Goal: Task Accomplishment & Management: Use online tool/utility

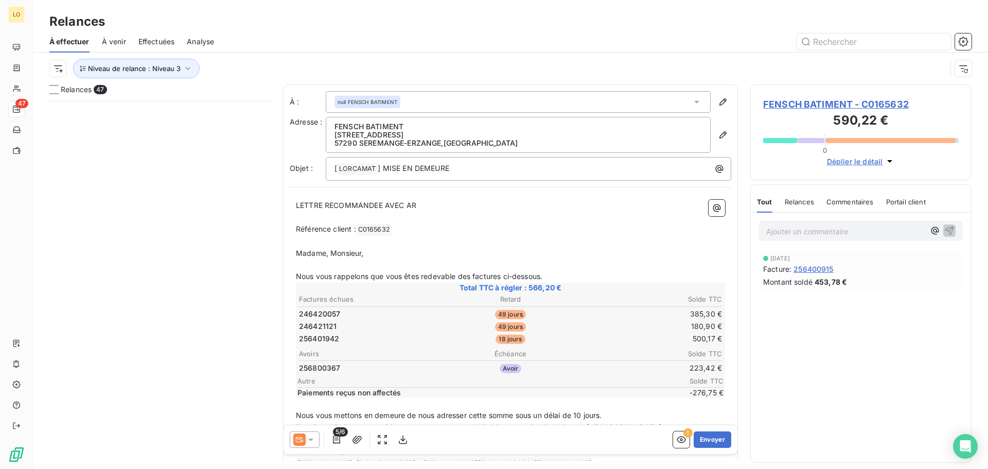
scroll to position [360, 214]
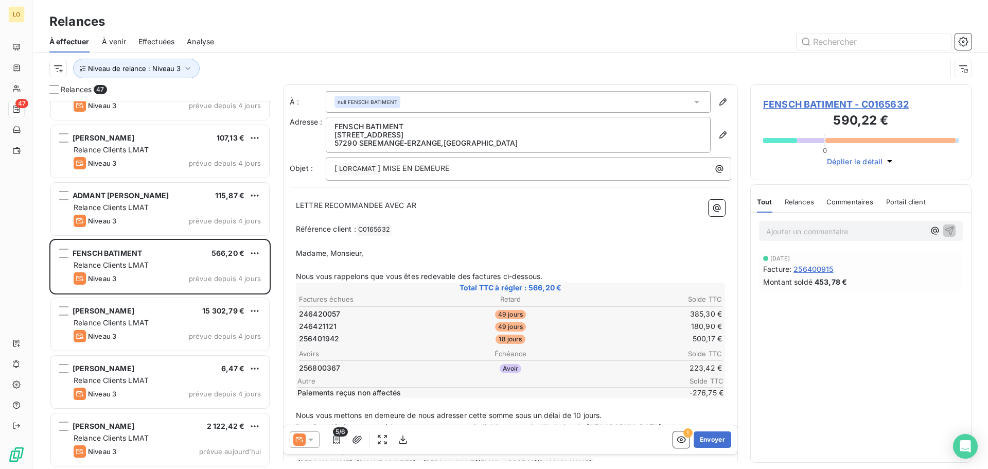
click at [316, 442] on div at bounding box center [305, 439] width 30 height 16
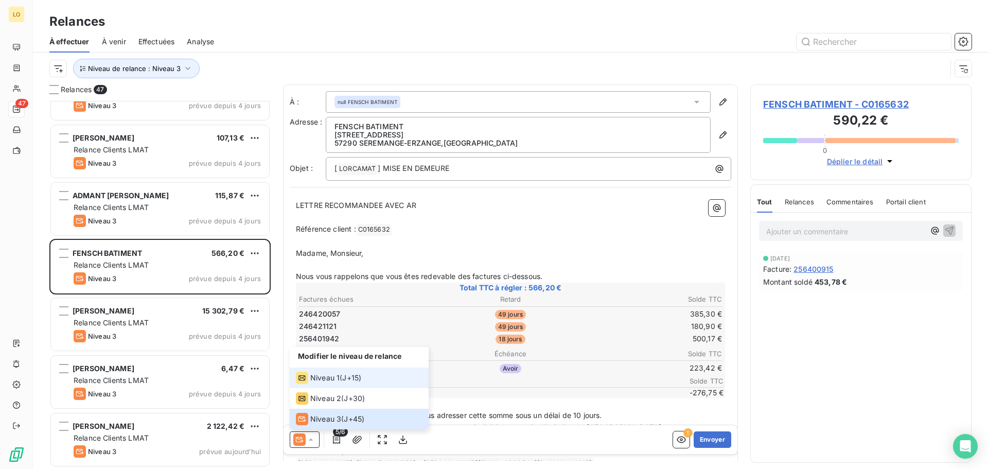
click at [322, 379] on span "Niveau 1" at bounding box center [324, 377] width 29 height 10
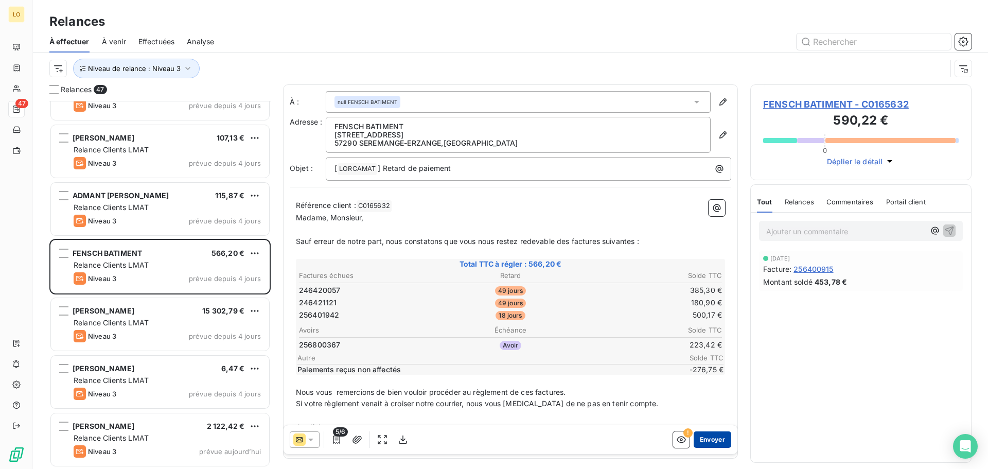
click at [702, 440] on button "Envoyer" at bounding box center [713, 439] width 38 height 16
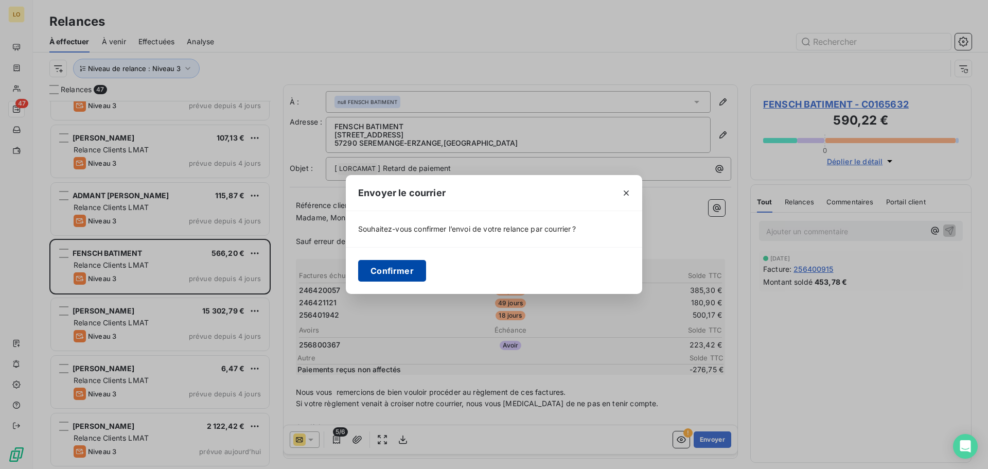
click at [374, 272] on button "Confirmer" at bounding box center [392, 271] width 68 height 22
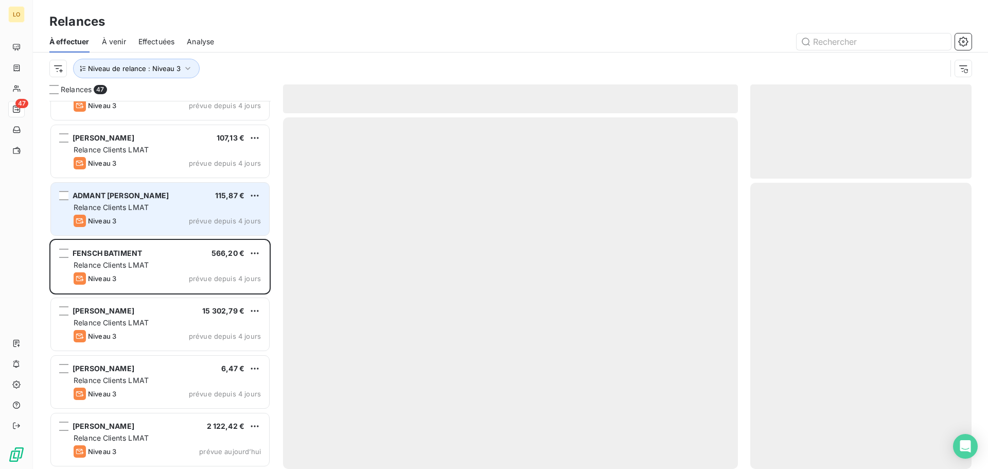
click at [180, 211] on div "Relance Clients LMAT" at bounding box center [167, 207] width 187 height 10
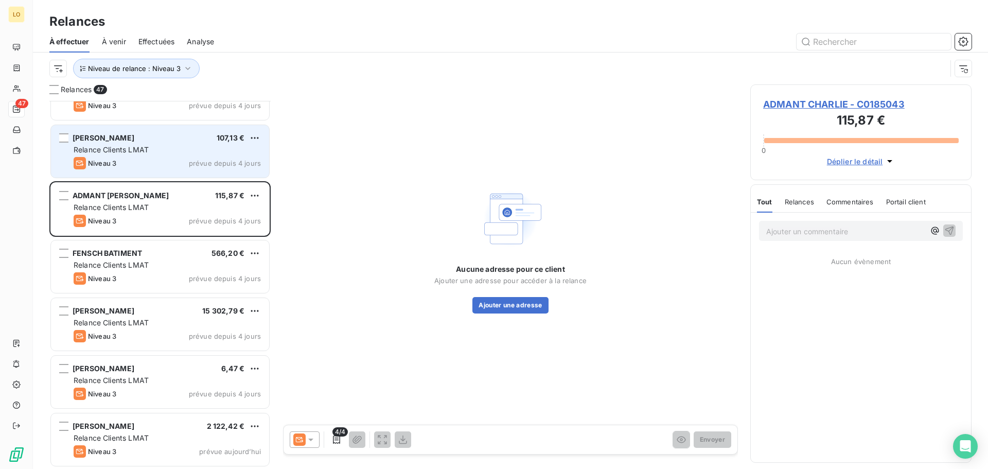
scroll to position [2283, 0]
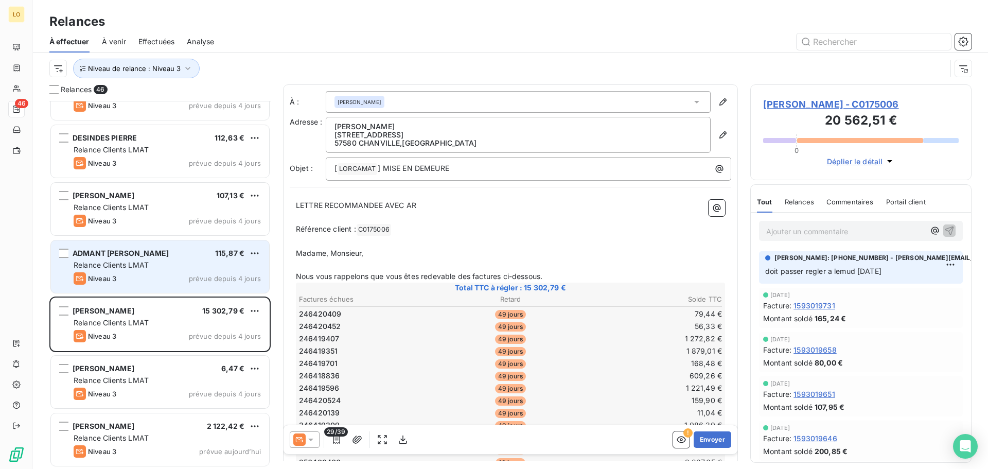
click at [183, 278] on div "Niveau 3 prévue depuis 4 jours" at bounding box center [167, 278] width 187 height 12
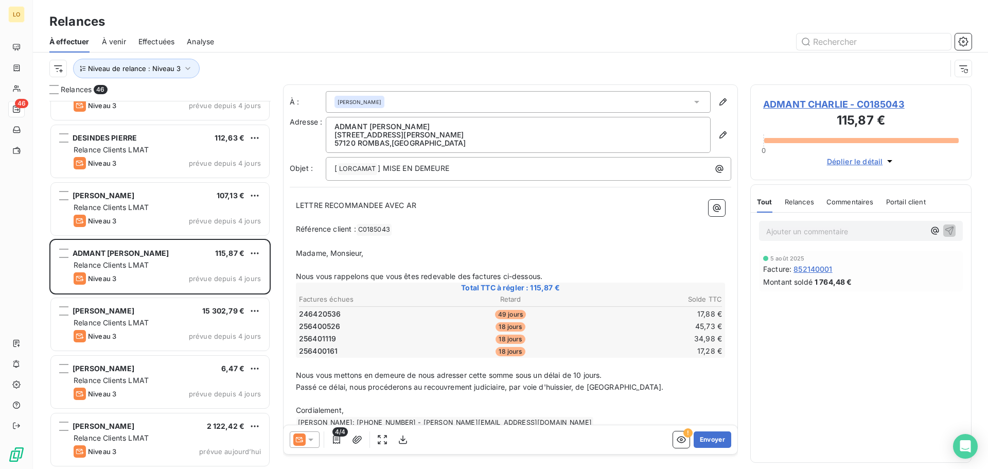
click at [314, 439] on icon at bounding box center [311, 439] width 10 height 10
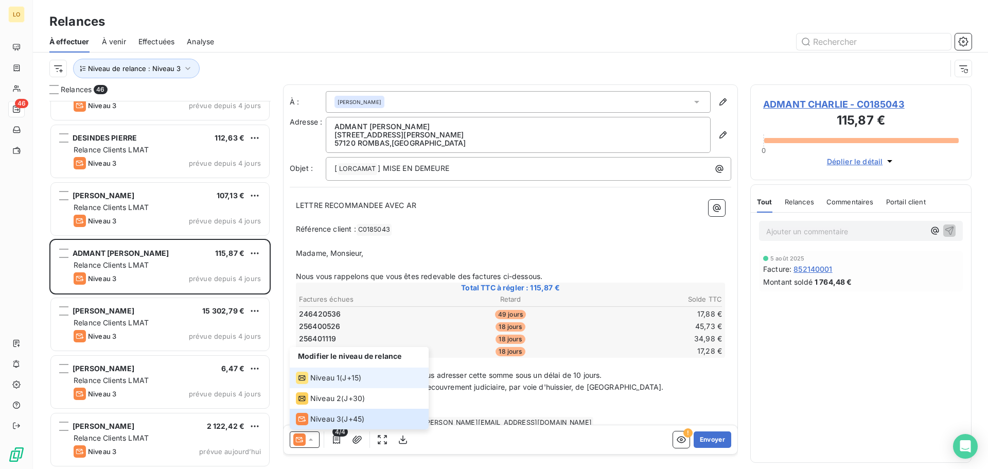
click at [325, 380] on span "Niveau 1" at bounding box center [324, 377] width 29 height 10
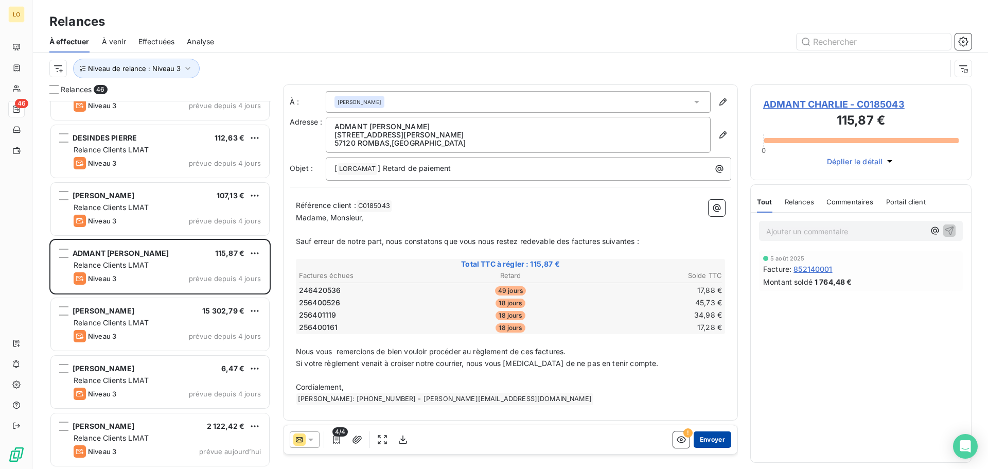
click at [709, 436] on button "Envoyer" at bounding box center [713, 439] width 38 height 16
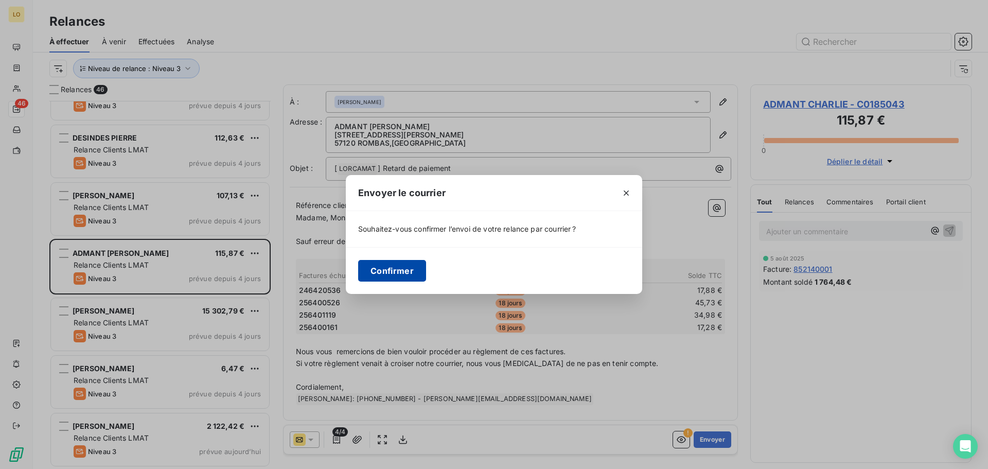
click at [410, 273] on button "Confirmer" at bounding box center [392, 271] width 68 height 22
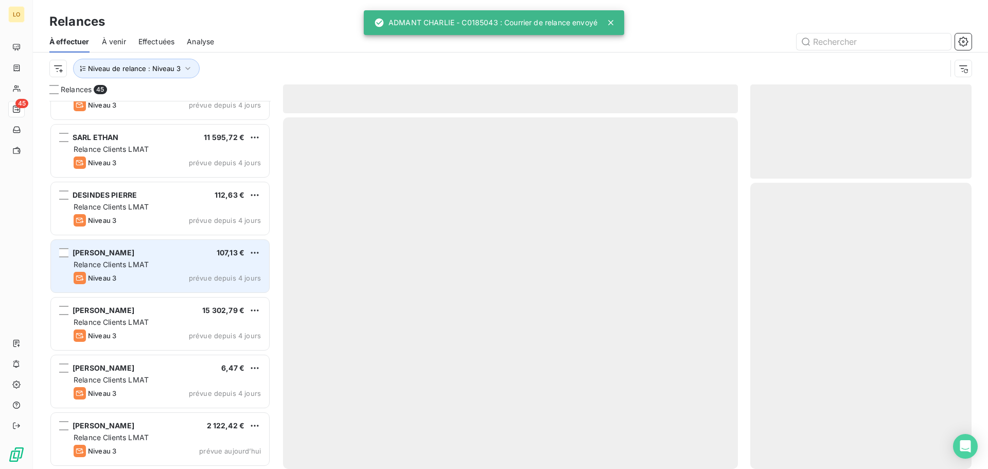
scroll to position [2225, 0]
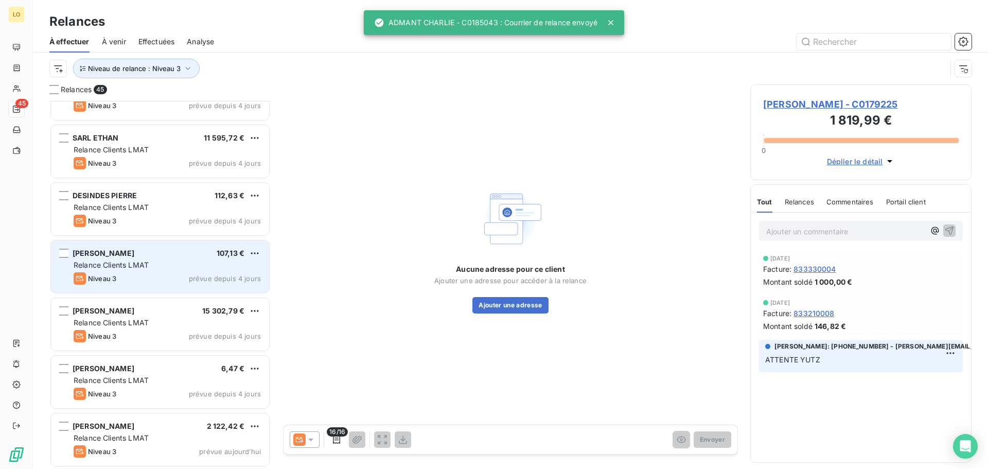
click at [145, 262] on span "Relance Clients LMAT" at bounding box center [111, 264] width 75 height 9
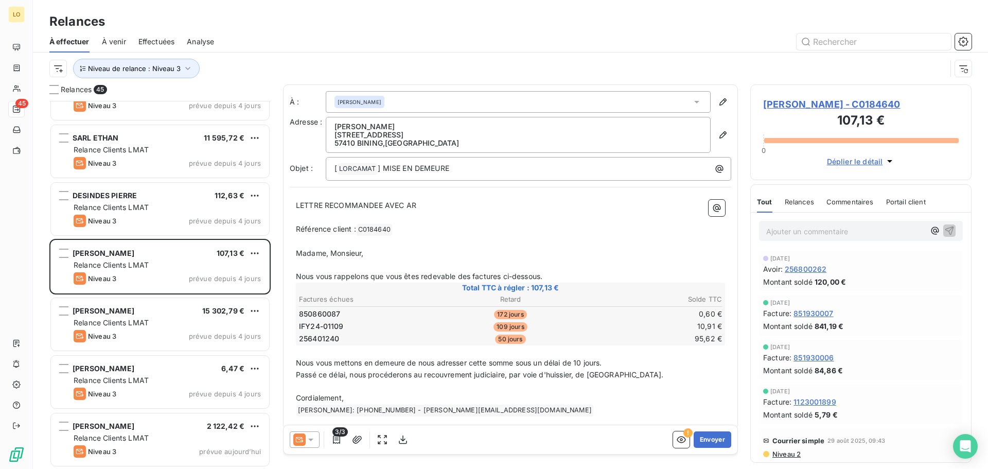
scroll to position [51, 0]
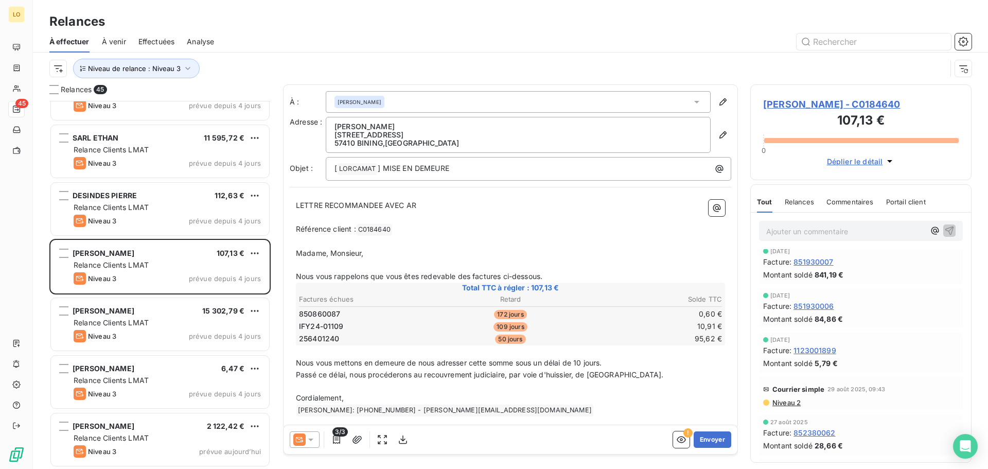
click at [785, 400] on span "Niveau 2" at bounding box center [785, 402] width 29 height 8
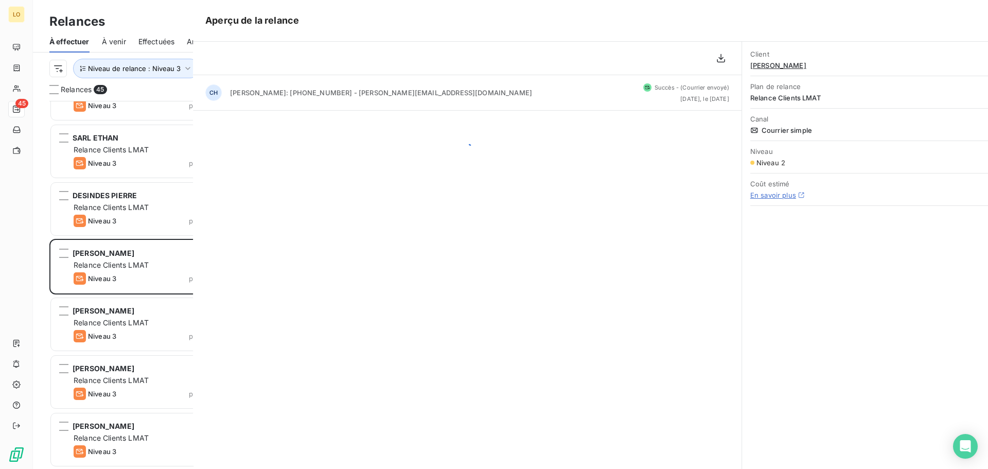
scroll to position [360, 214]
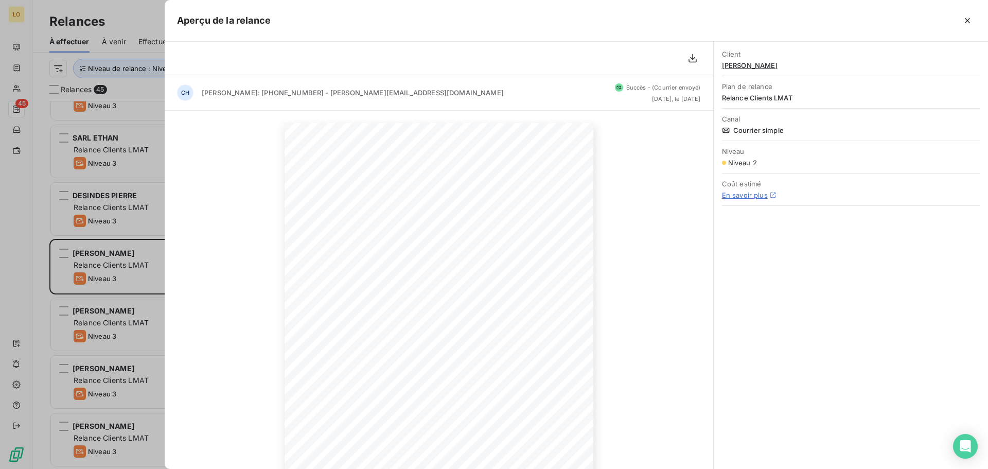
click at [967, 18] on icon "button" at bounding box center [967, 20] width 10 height 10
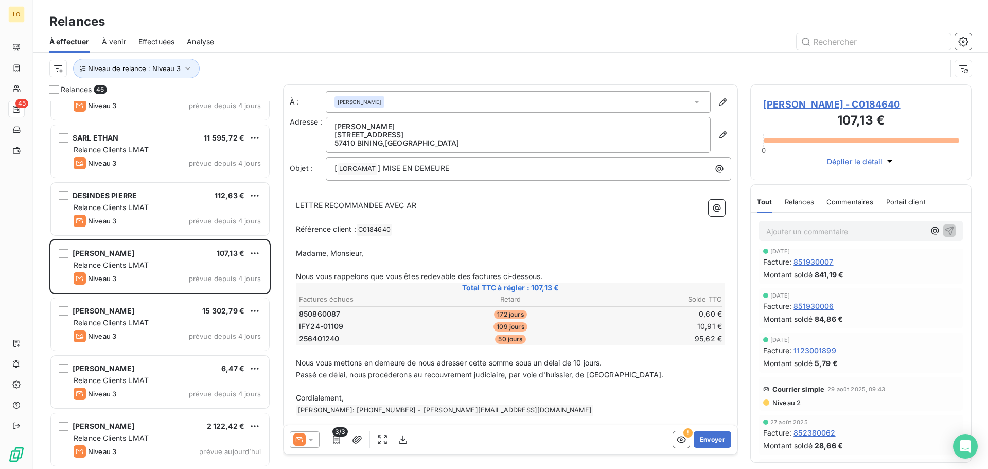
drag, startPoint x: 780, startPoint y: 401, endPoint x: 779, endPoint y: 406, distance: 5.7
click at [779, 406] on div "Courrier simple 29 août 2025, 09:43 Niveau 2" at bounding box center [861, 394] width 204 height 34
click at [785, 403] on span "Niveau 2" at bounding box center [785, 402] width 29 height 8
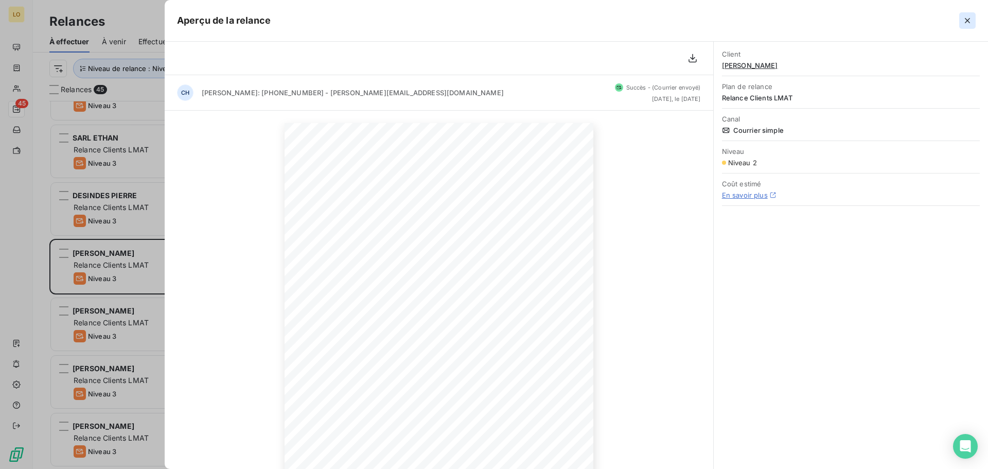
click at [966, 17] on icon "button" at bounding box center [967, 20] width 10 height 10
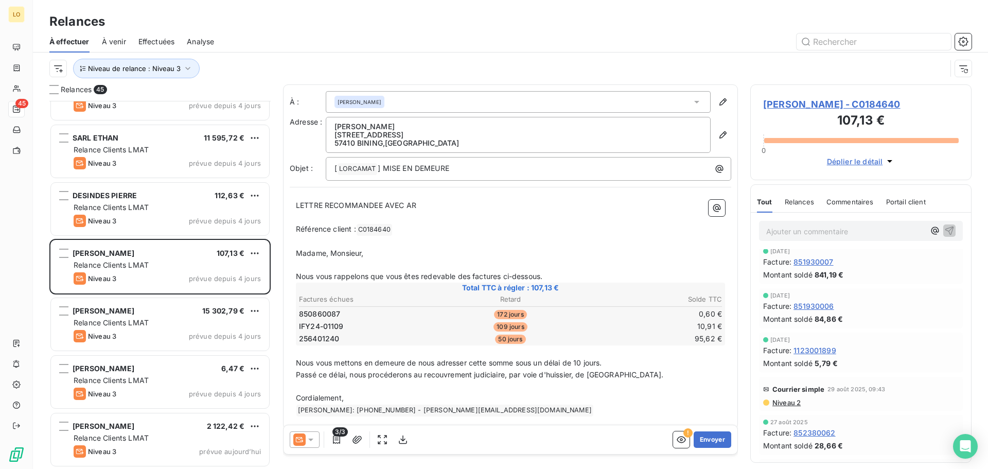
click at [311, 442] on icon at bounding box center [311, 439] width 10 height 10
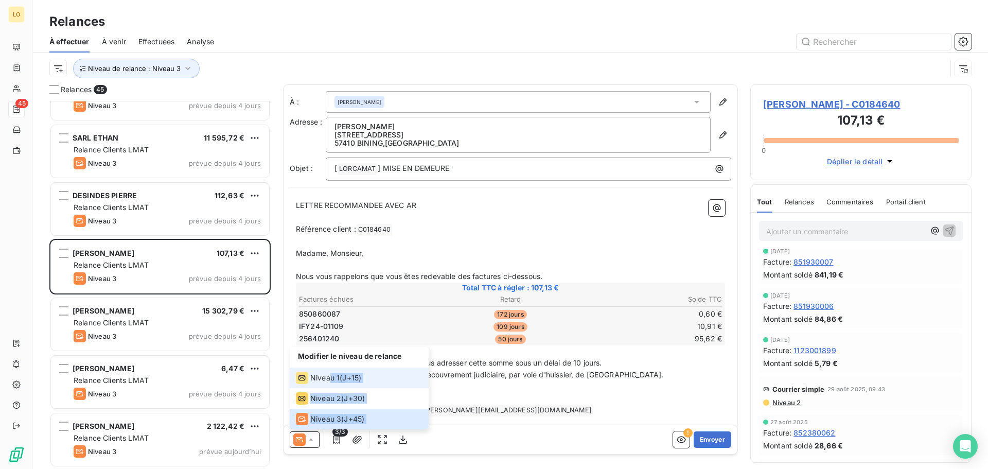
scroll to position [9, 0]
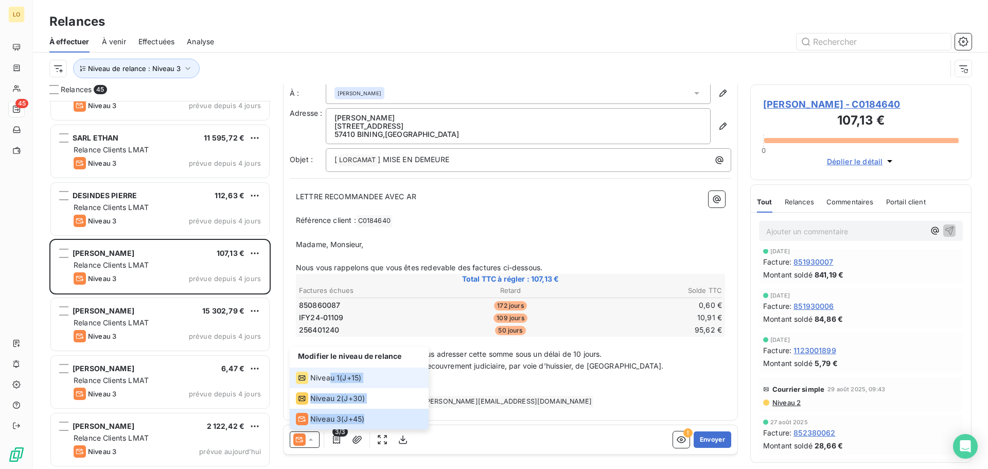
drag, startPoint x: 330, startPoint y: 380, endPoint x: 314, endPoint y: 459, distance: 80.4
click at [316, 463] on div "Relances 45 POSE CARRELAGE 2000 20,82 € Relance Clients LMAT Niveau 3 prévue de…" at bounding box center [510, 276] width 955 height 384
click at [345, 377] on span "J+15 )" at bounding box center [351, 377] width 19 height 10
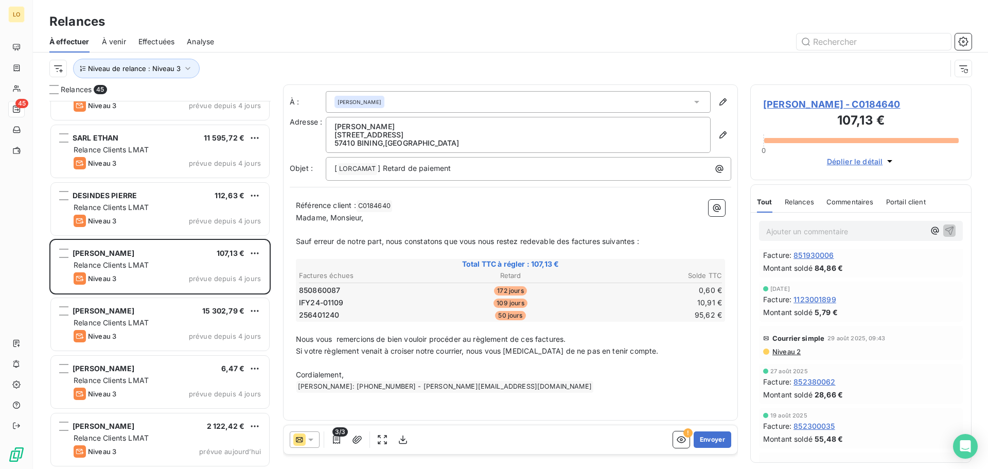
scroll to position [103, 0]
click at [774, 350] on span "Niveau 2" at bounding box center [785, 351] width 29 height 8
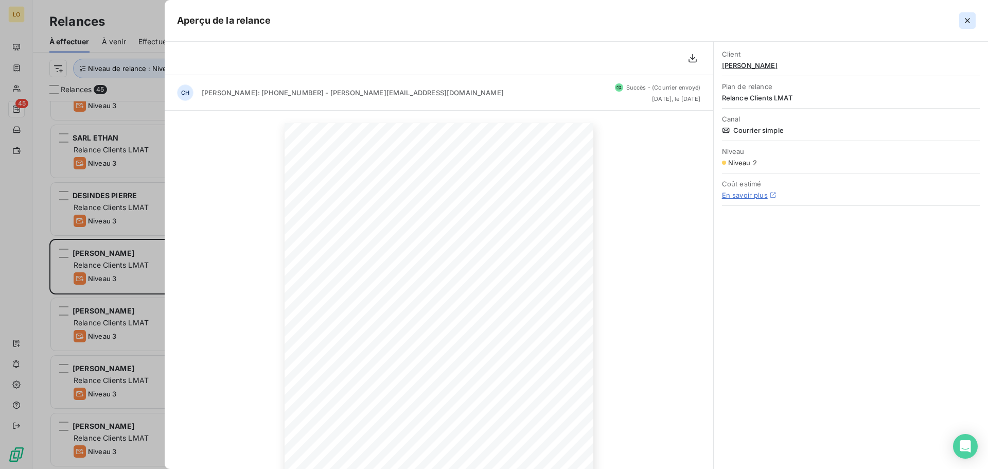
click at [969, 24] on icon "button" at bounding box center [967, 20] width 10 height 10
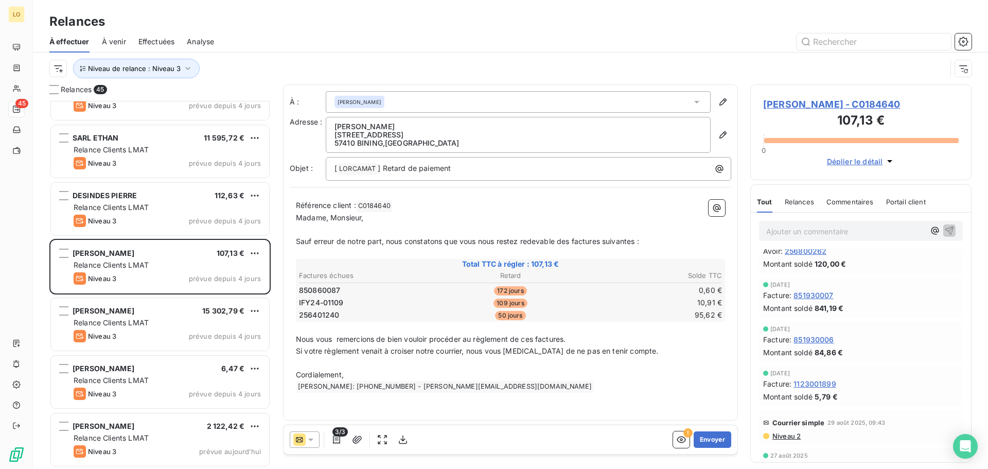
scroll to position [0, 0]
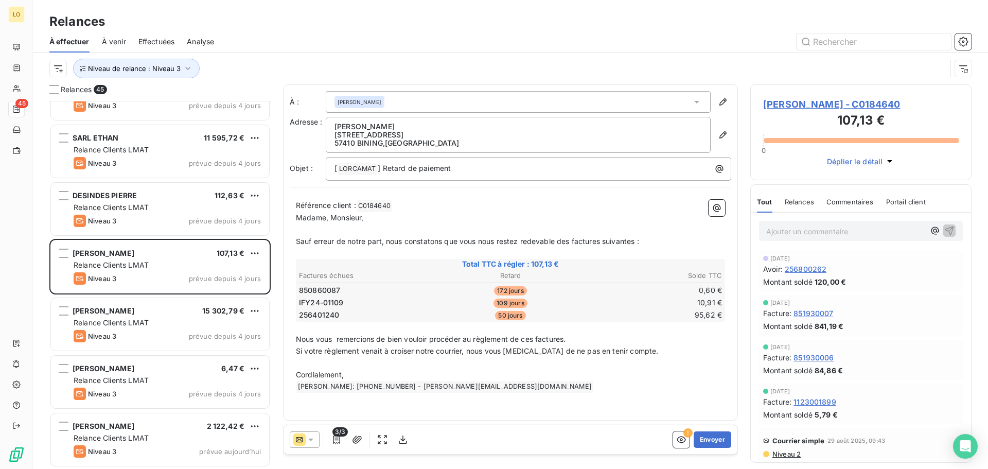
click at [313, 436] on icon at bounding box center [311, 439] width 10 height 10
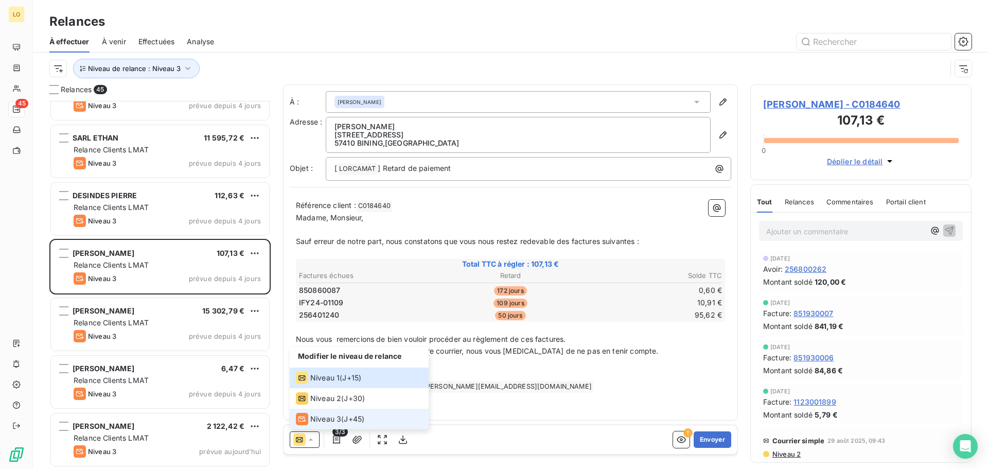
click at [315, 415] on span "Niveau 3" at bounding box center [325, 419] width 31 height 10
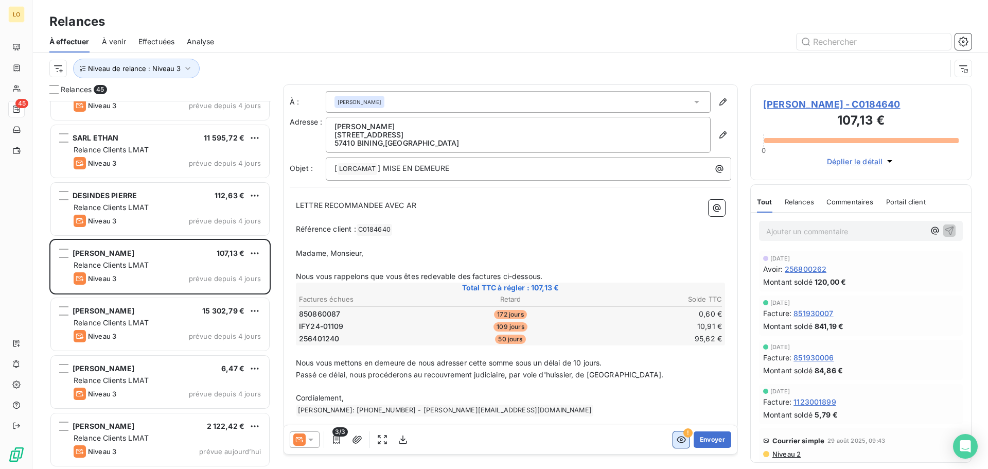
click at [676, 443] on icon "button" at bounding box center [681, 439] width 10 height 10
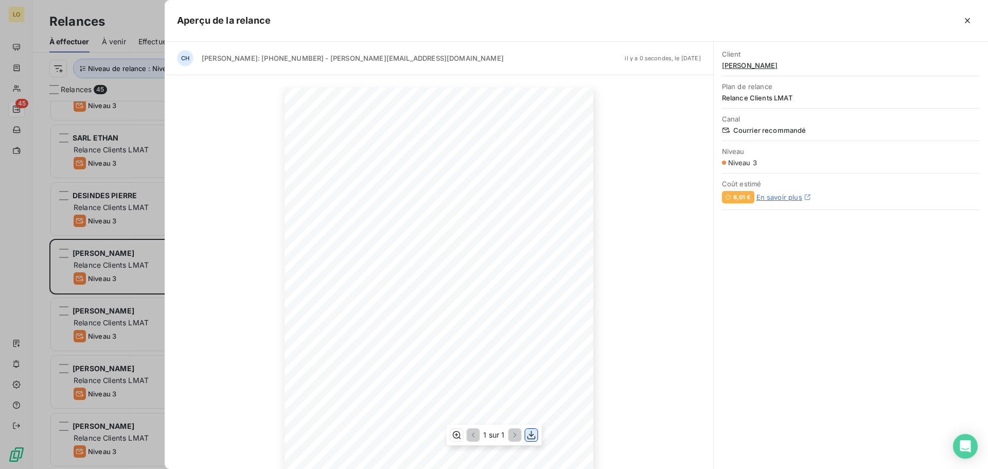
click at [531, 434] on icon "button" at bounding box center [531, 435] width 8 height 9
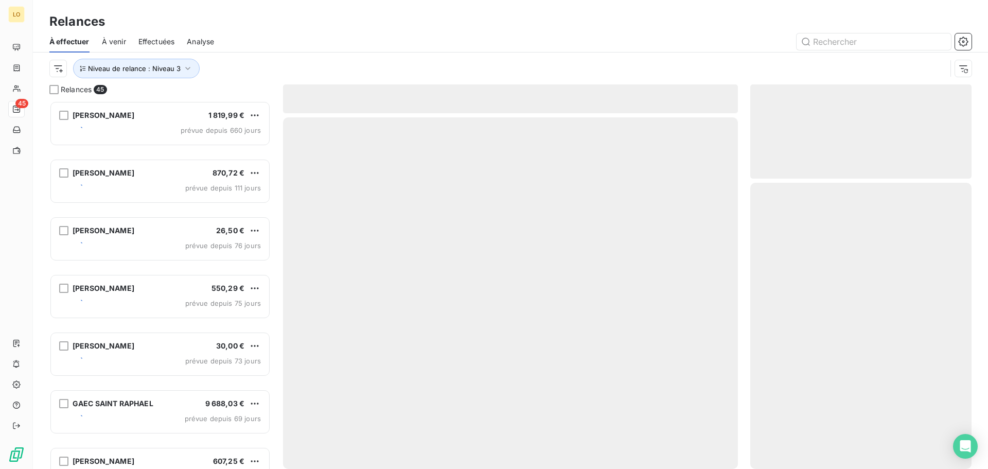
scroll to position [360, 214]
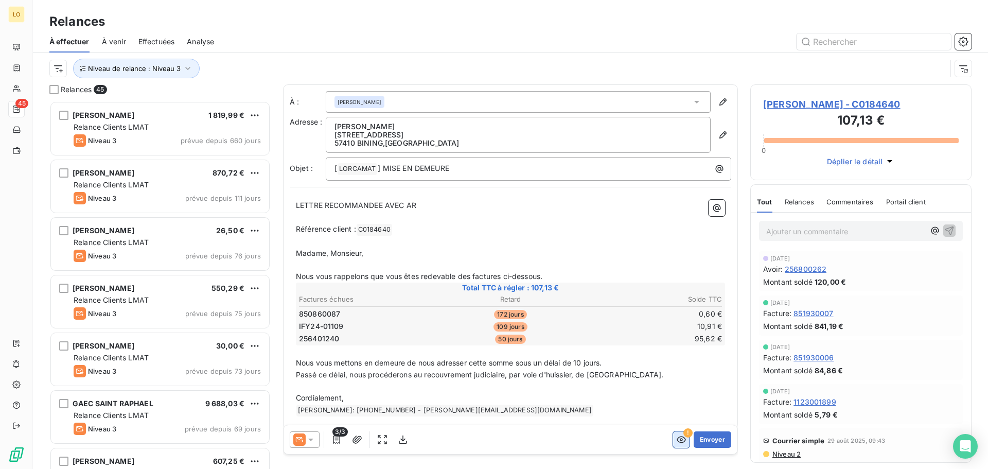
click at [673, 434] on button "button" at bounding box center [681, 439] width 16 height 16
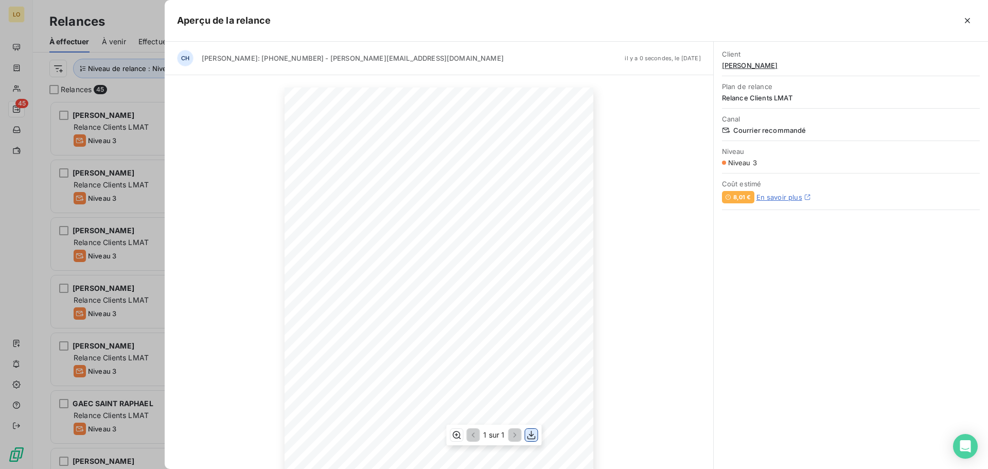
click at [529, 435] on icon "button" at bounding box center [531, 435] width 10 height 10
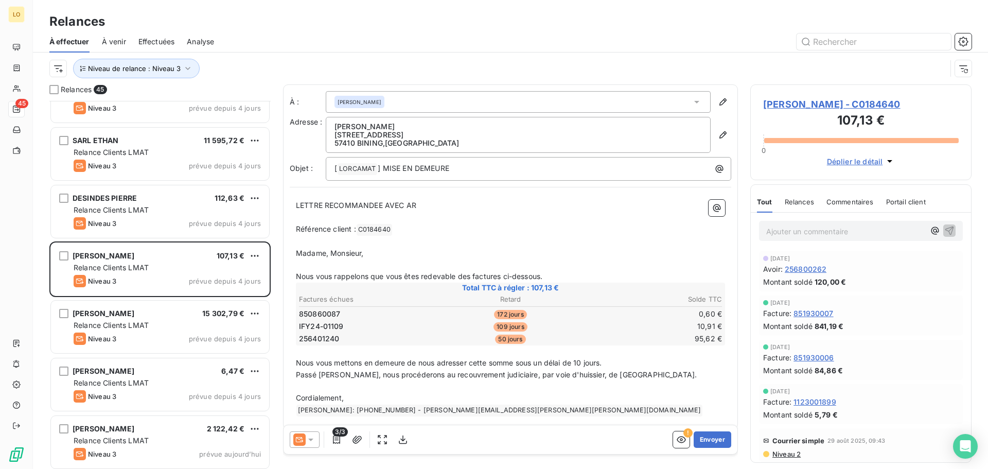
scroll to position [2226, 0]
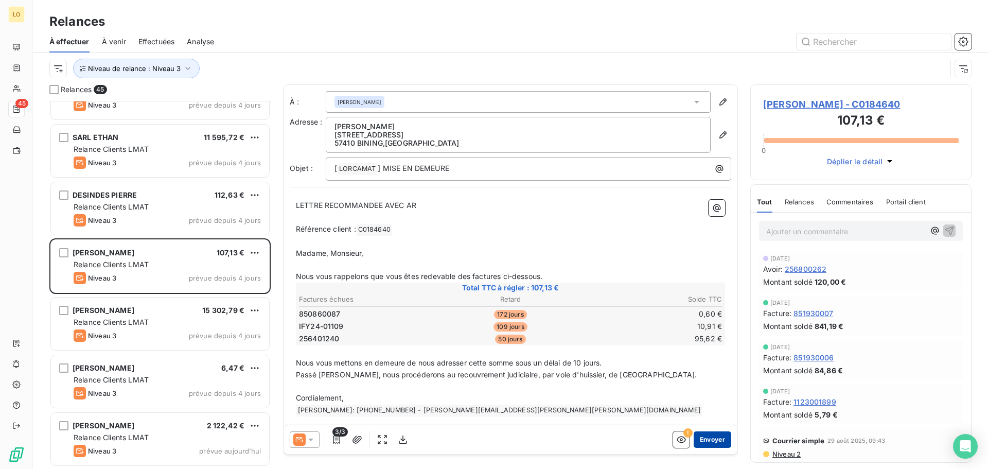
click at [714, 445] on button "Envoyer" at bounding box center [713, 439] width 38 height 16
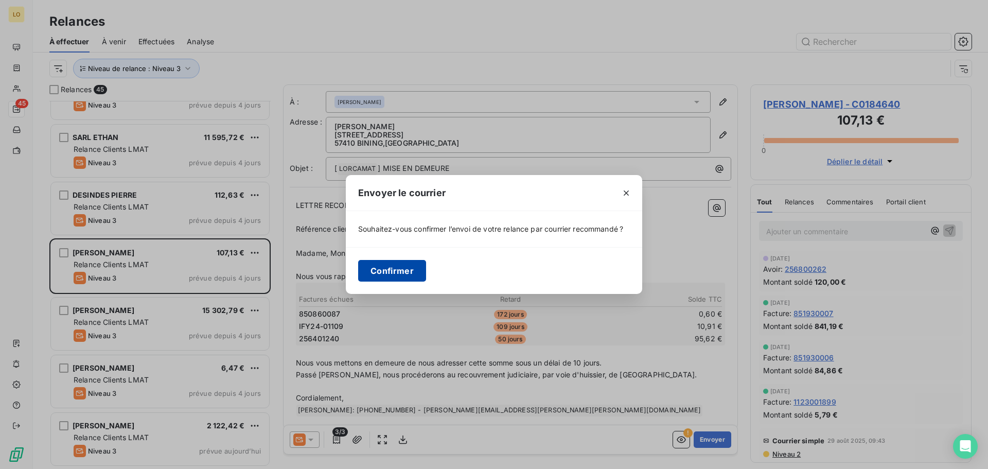
click at [378, 273] on button "Confirmer" at bounding box center [392, 271] width 68 height 22
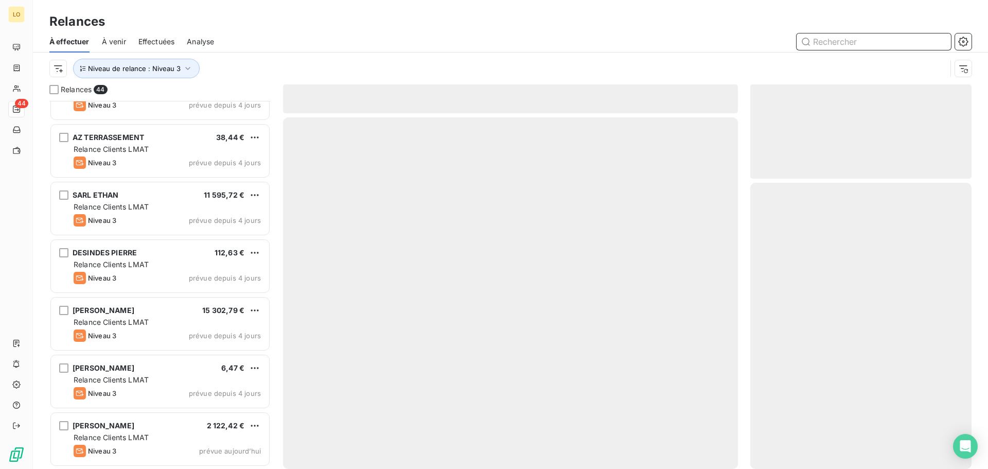
scroll to position [2168, 0]
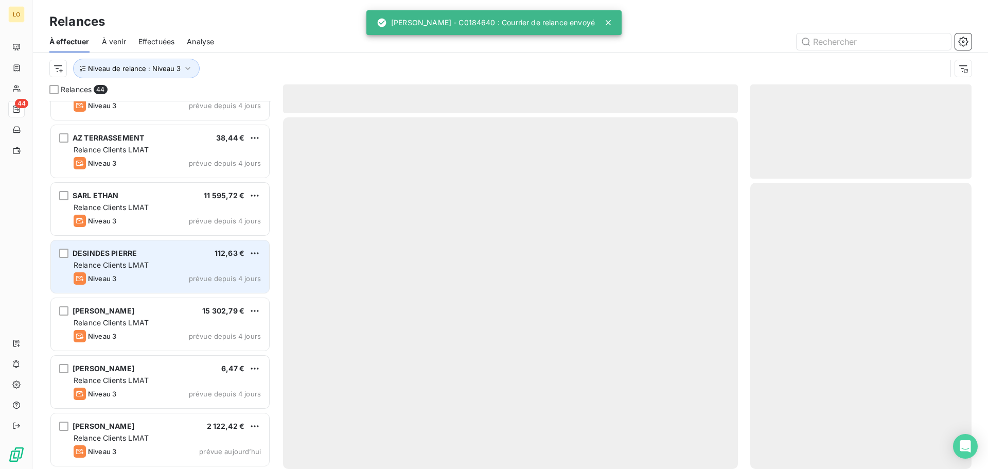
click at [110, 252] on span "DESINDES PIERRE" at bounding box center [105, 253] width 64 height 9
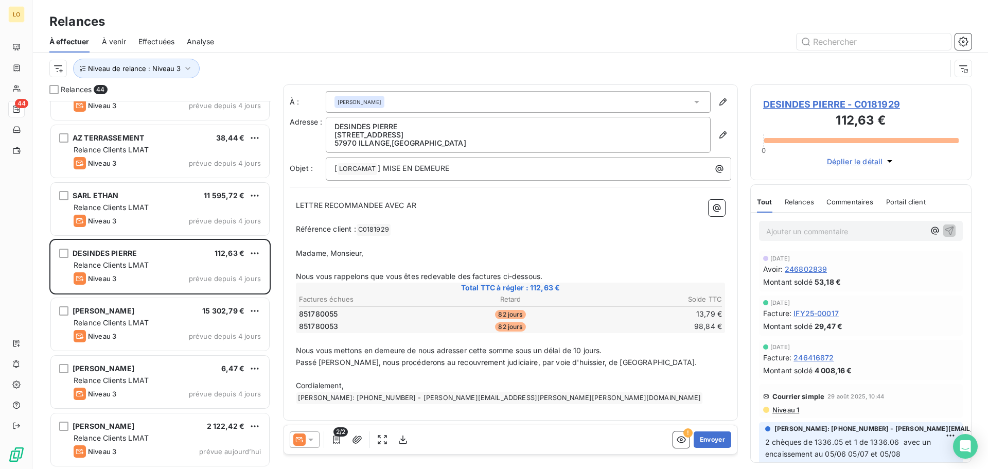
click at [795, 413] on span "Niveau 1" at bounding box center [785, 409] width 28 height 8
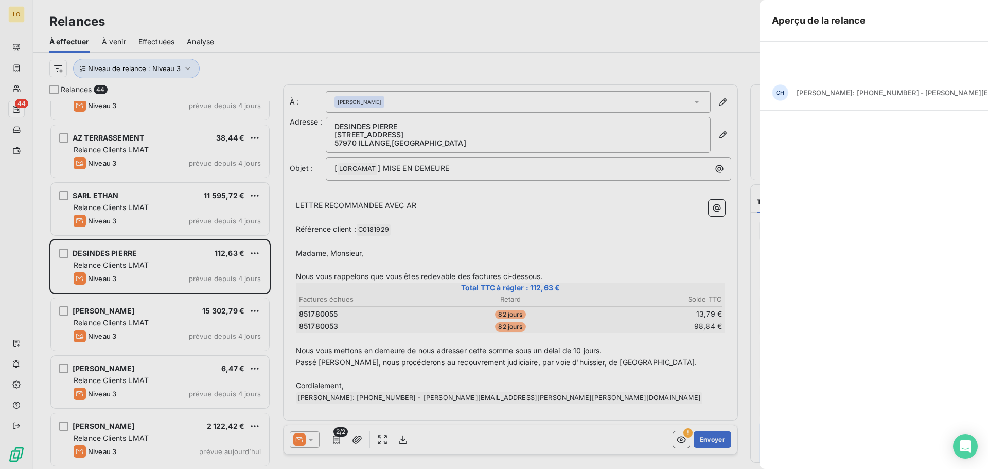
scroll to position [360, 214]
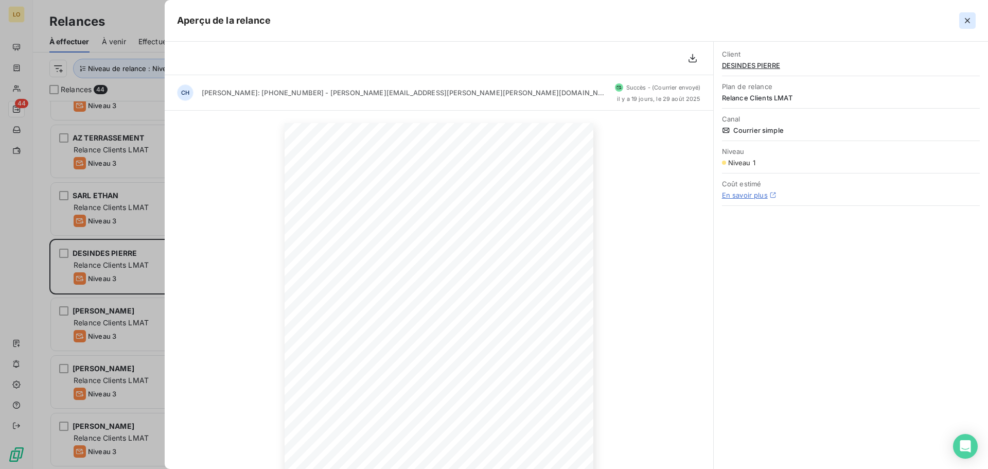
click at [967, 21] on icon "button" at bounding box center [967, 20] width 5 height 5
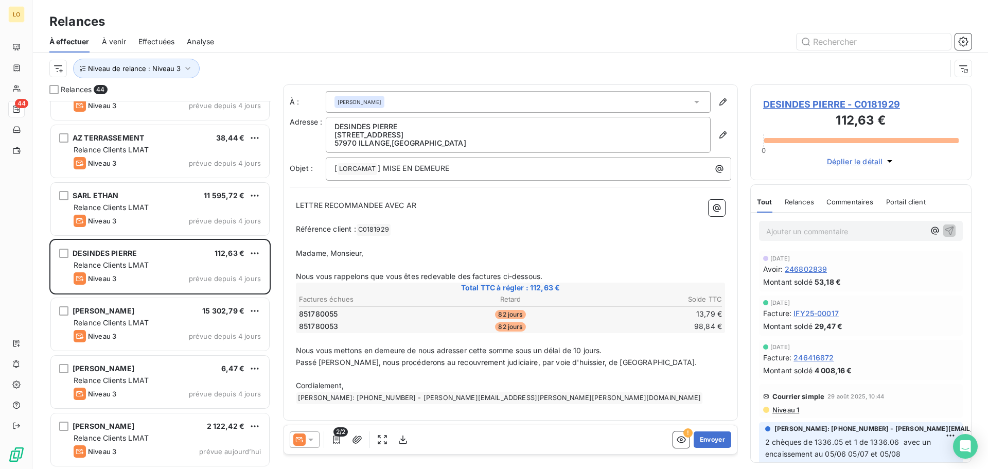
click at [310, 442] on icon at bounding box center [311, 439] width 10 height 10
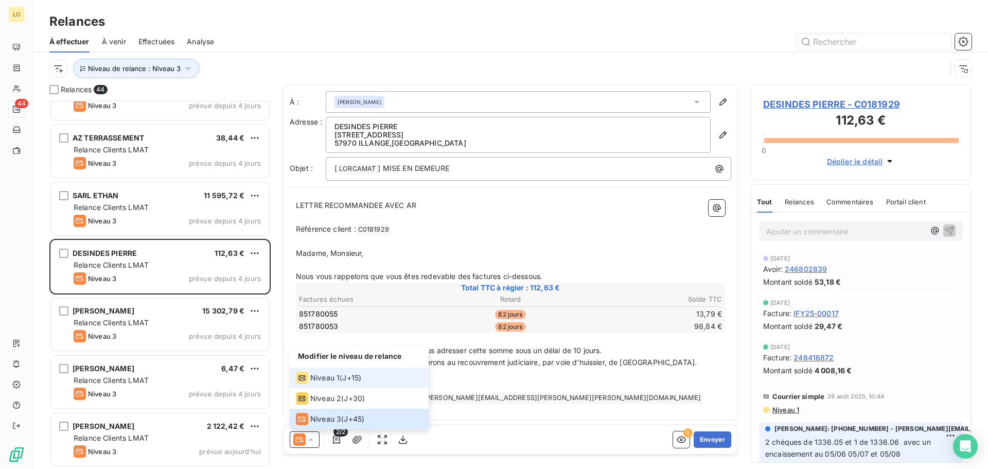
click at [329, 383] on div "Niveau 1" at bounding box center [318, 377] width 44 height 12
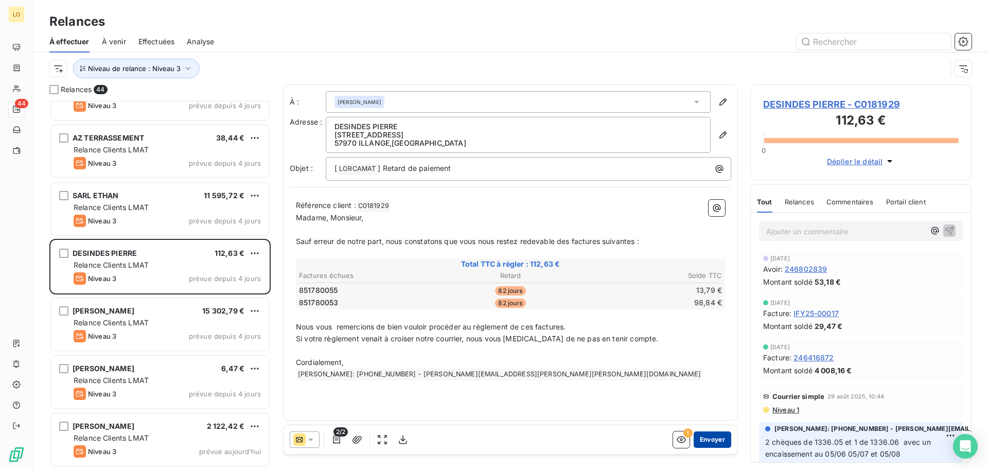
click at [713, 438] on button "Envoyer" at bounding box center [713, 439] width 38 height 16
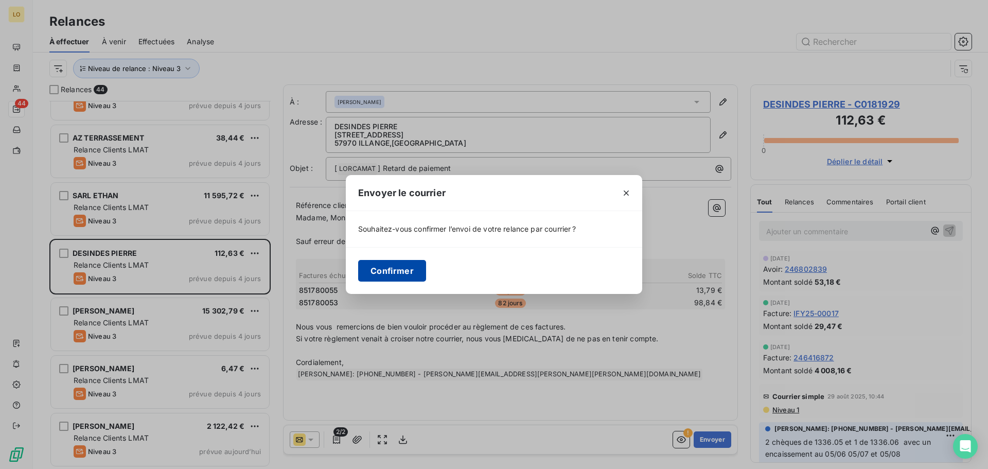
click at [420, 271] on button "Confirmer" at bounding box center [392, 271] width 68 height 22
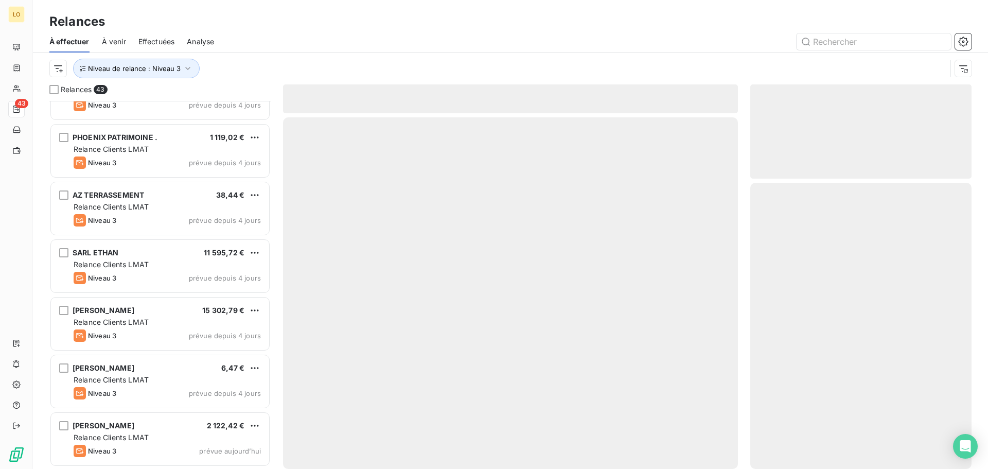
scroll to position [2110, 0]
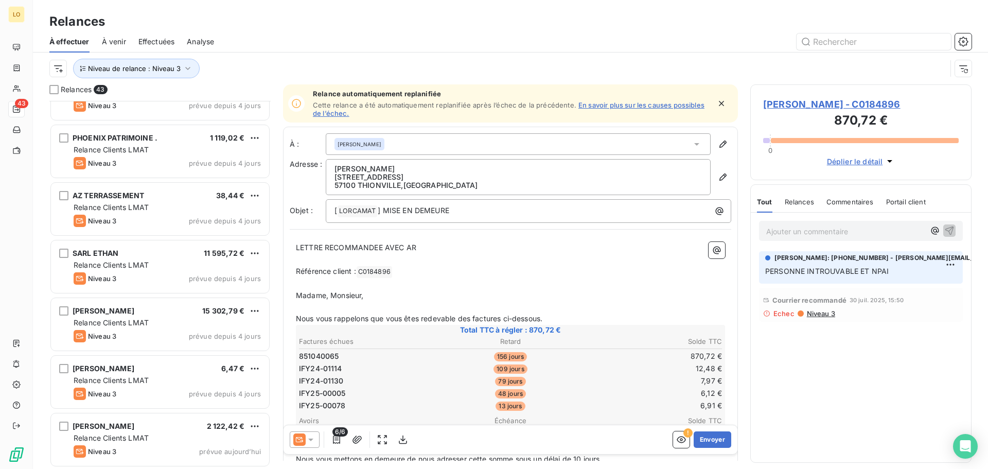
scroll to position [2110, 0]
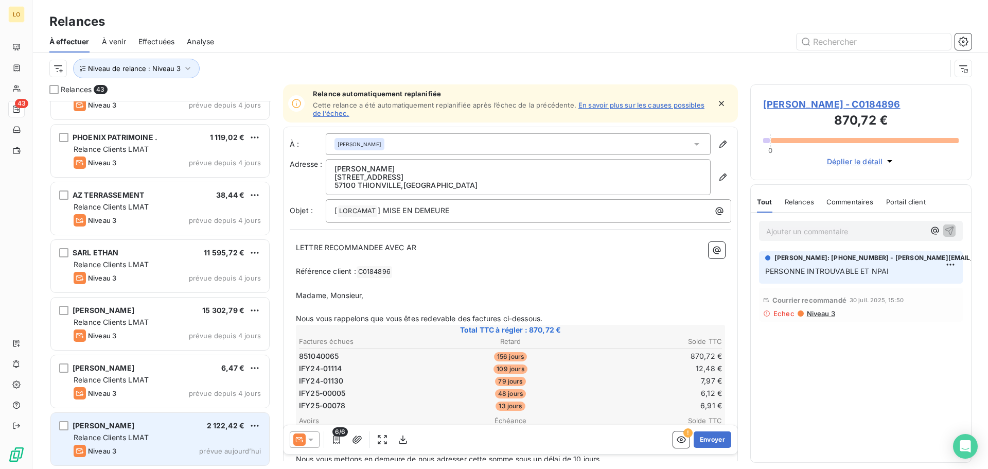
click at [164, 433] on div "Relance Clients LMAT" at bounding box center [167, 437] width 187 height 10
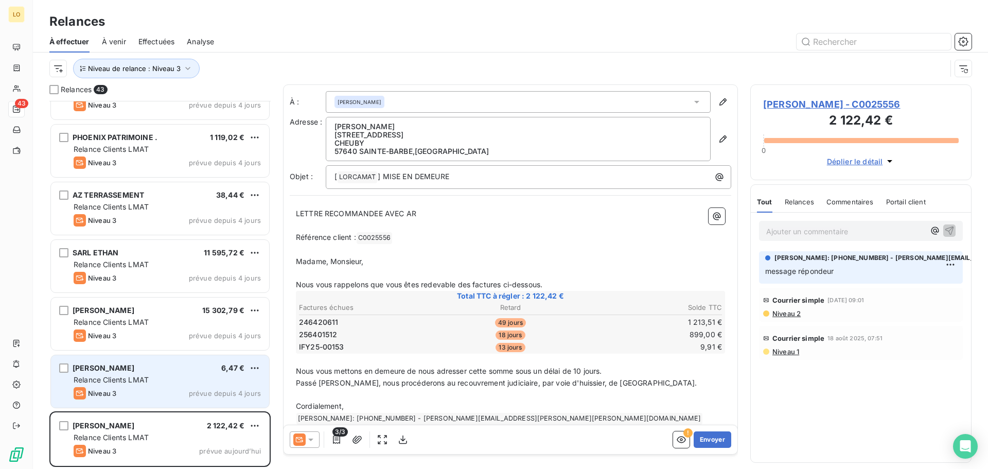
click at [149, 383] on span "Relance Clients LMAT" at bounding box center [111, 379] width 75 height 9
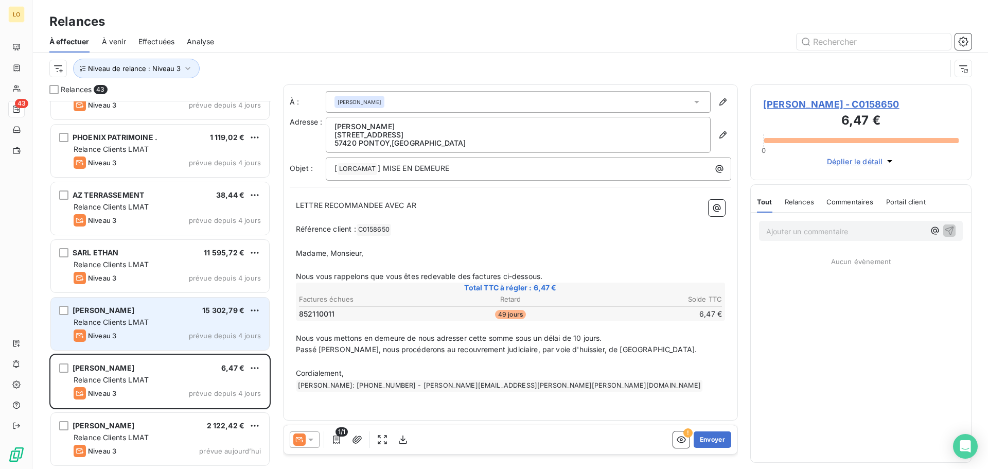
click at [149, 339] on div "Niveau 3 prévue depuis 4 jours" at bounding box center [167, 335] width 187 height 12
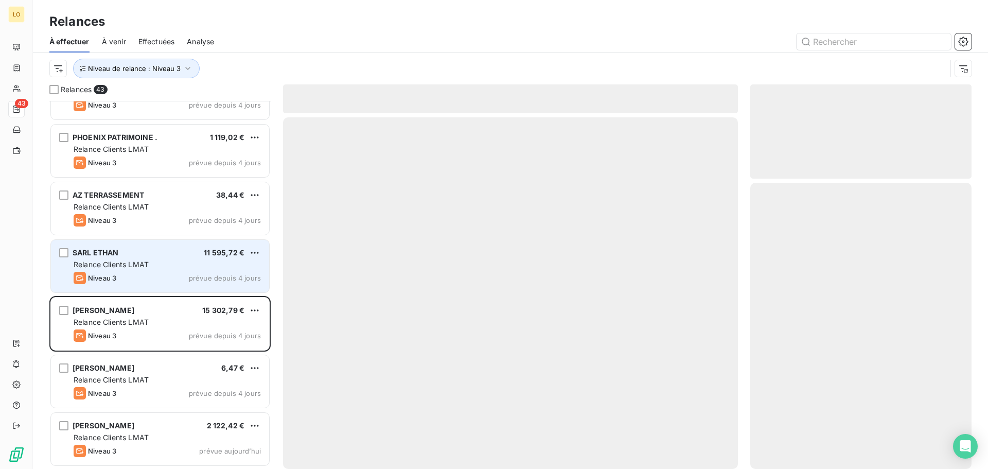
click at [161, 275] on div "Niveau 3 prévue depuis 4 jours" at bounding box center [167, 278] width 187 height 12
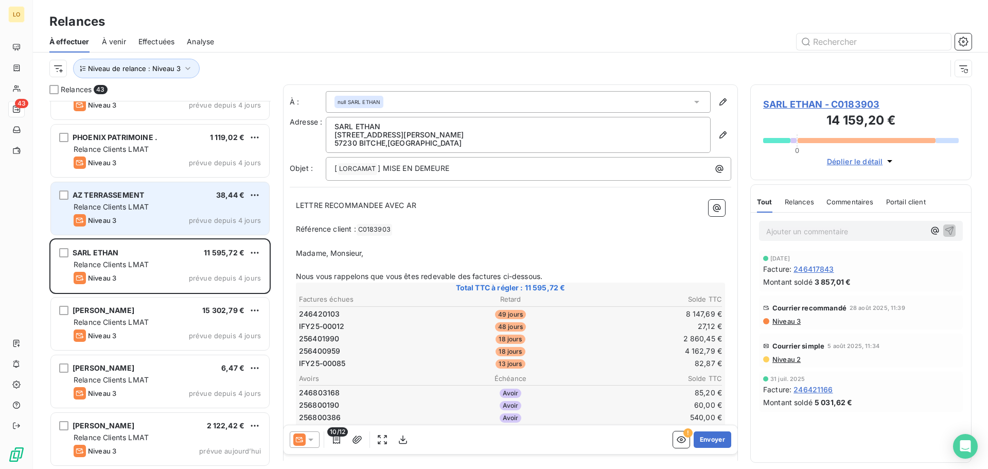
click at [181, 205] on div "Relance Clients LMAT" at bounding box center [167, 207] width 187 height 10
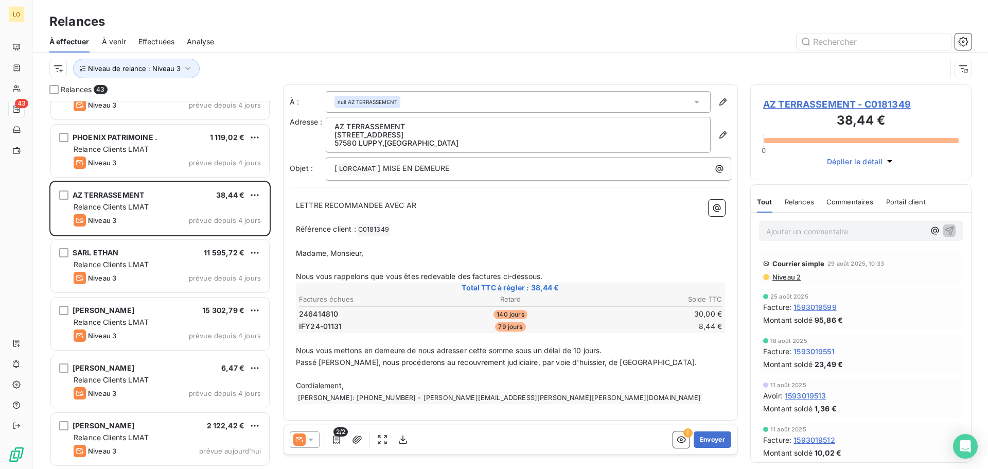
click at [783, 279] on span "Niveau 2" at bounding box center [785, 277] width 29 height 8
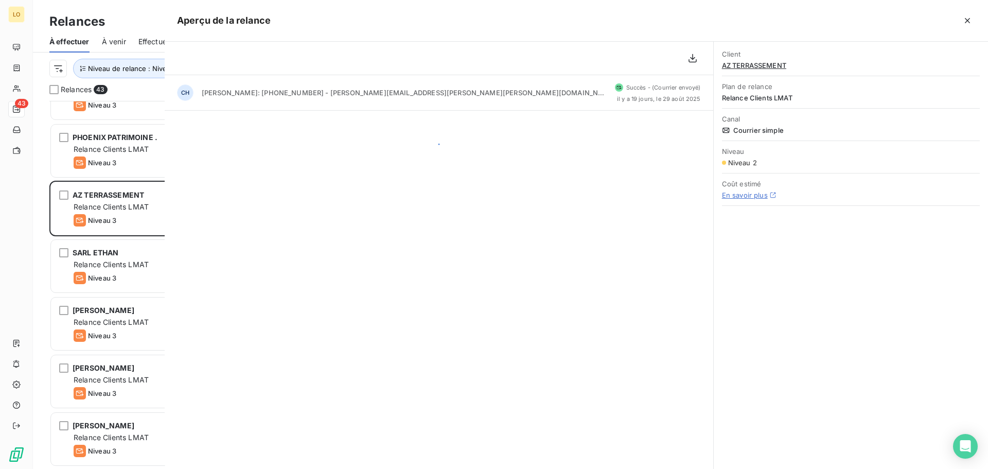
scroll to position [360, 214]
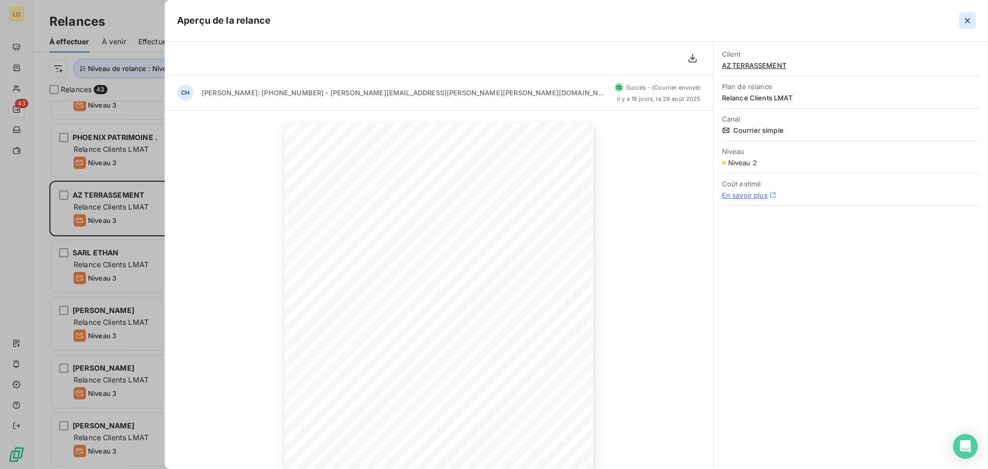
click at [964, 21] on icon "button" at bounding box center [967, 20] width 10 height 10
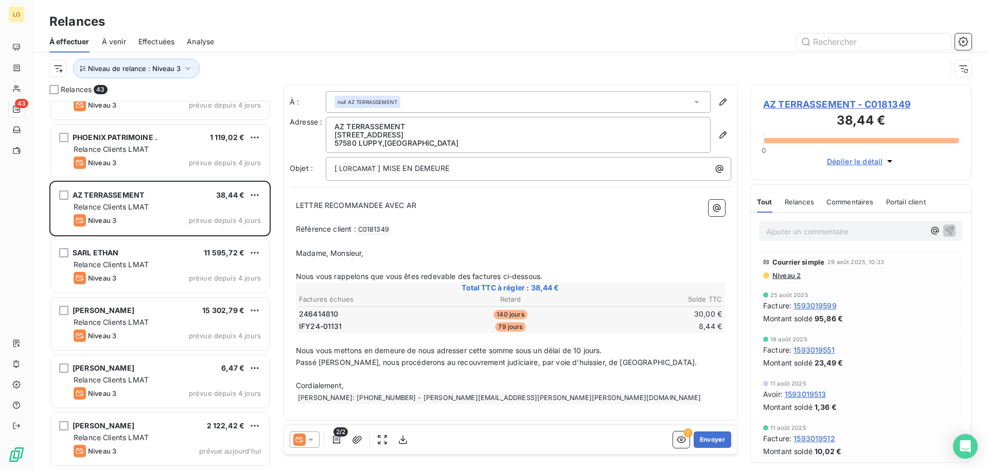
scroll to position [0, 0]
click at [673, 446] on button "button" at bounding box center [681, 439] width 16 height 16
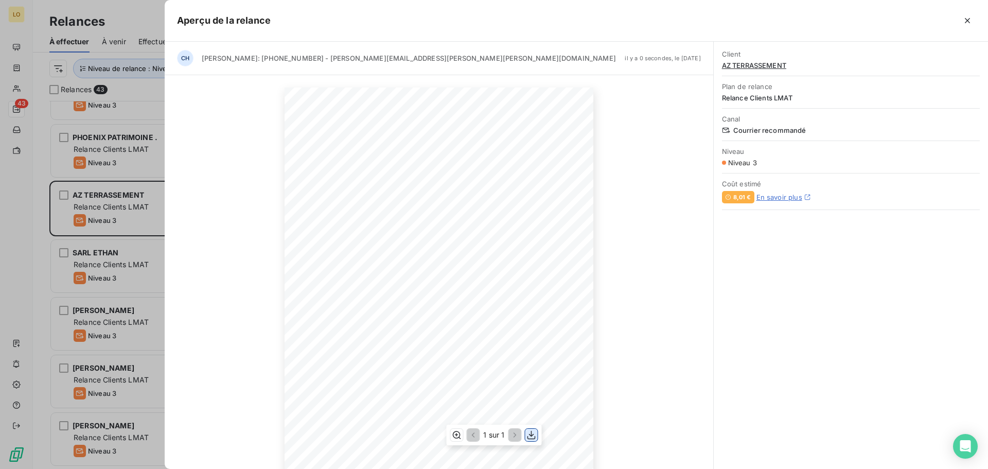
click at [531, 435] on icon "button" at bounding box center [531, 435] width 8 height 9
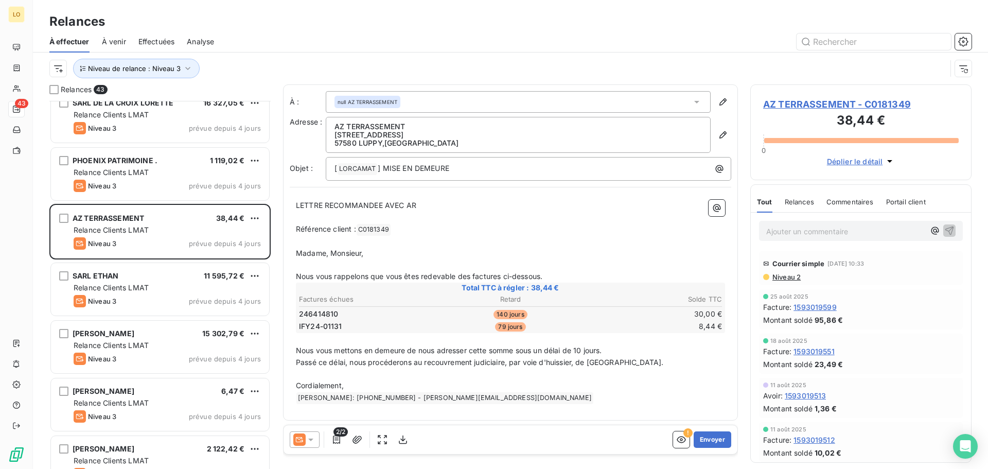
scroll to position [2110, 0]
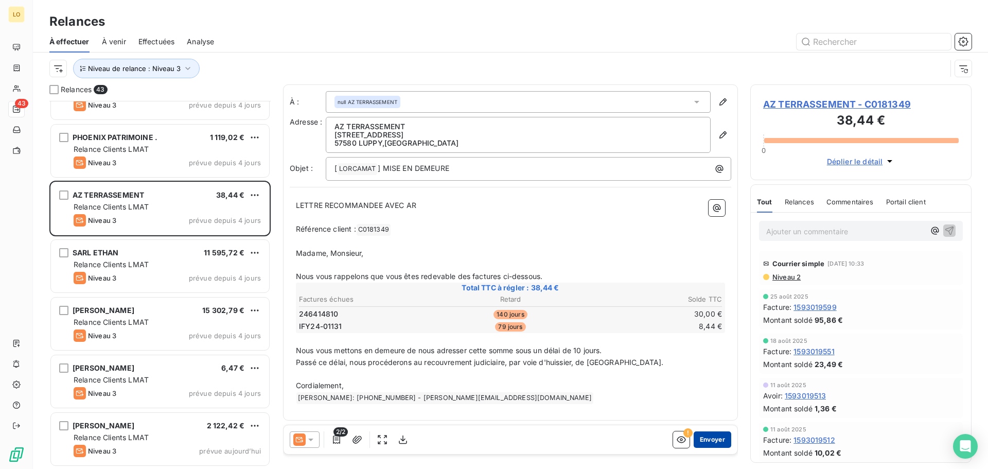
click at [717, 442] on button "Envoyer" at bounding box center [713, 439] width 38 height 16
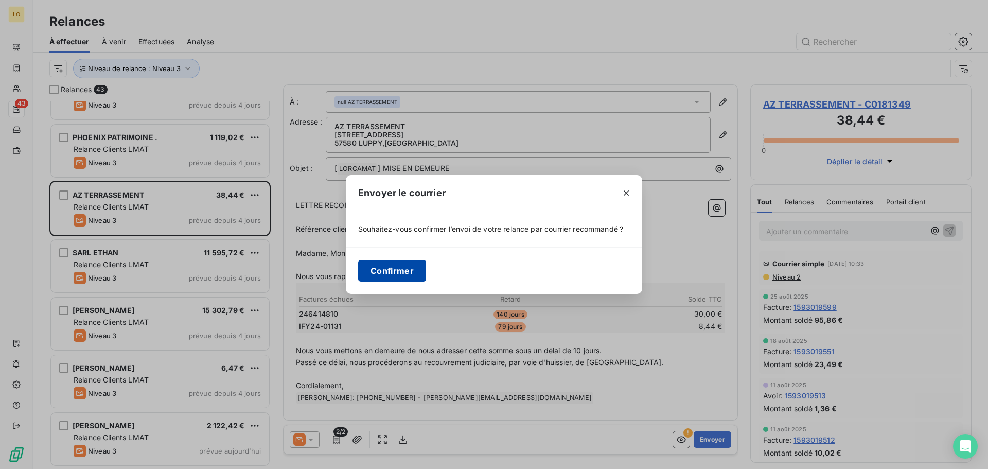
click at [420, 274] on button "Confirmer" at bounding box center [392, 271] width 68 height 22
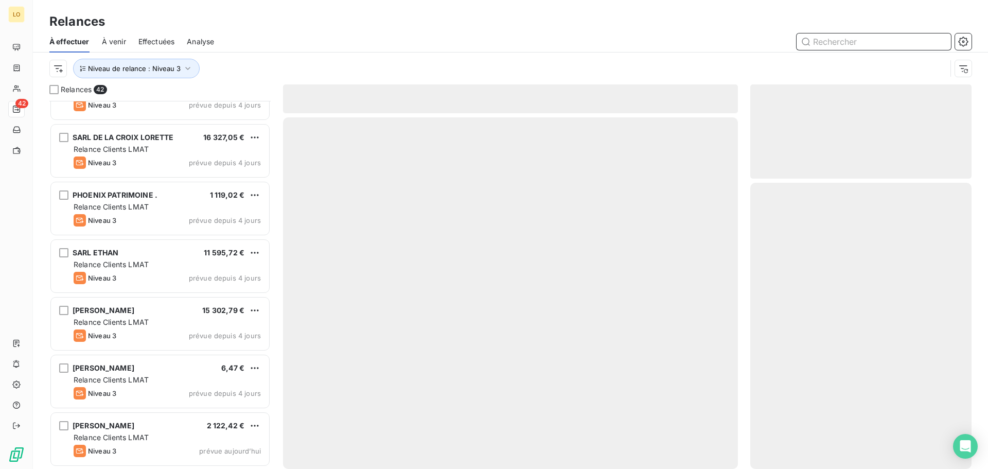
scroll to position [2052, 0]
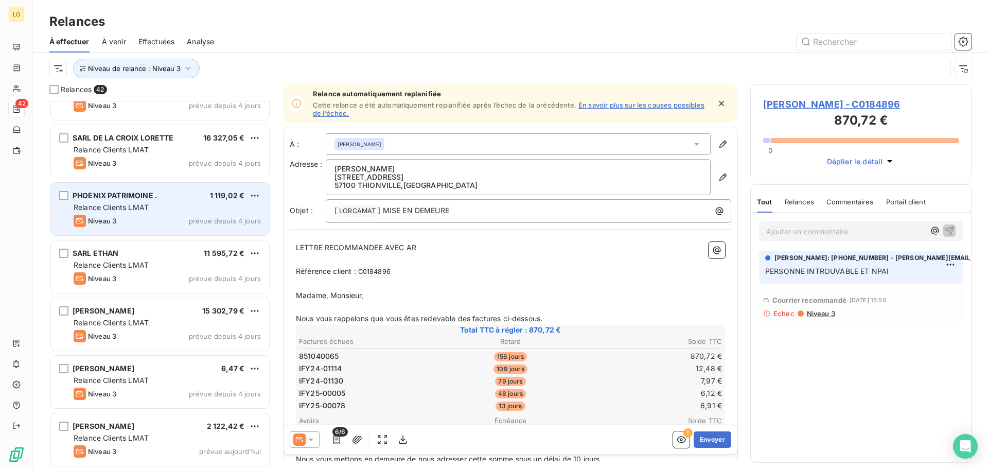
click at [168, 212] on div "PHOENIX PATRIMOINE . 1 119,02 € Relance Clients LMAT Niveau 3 prévue depuis 4 j…" at bounding box center [160, 209] width 218 height 52
